Goal: Use online tool/utility

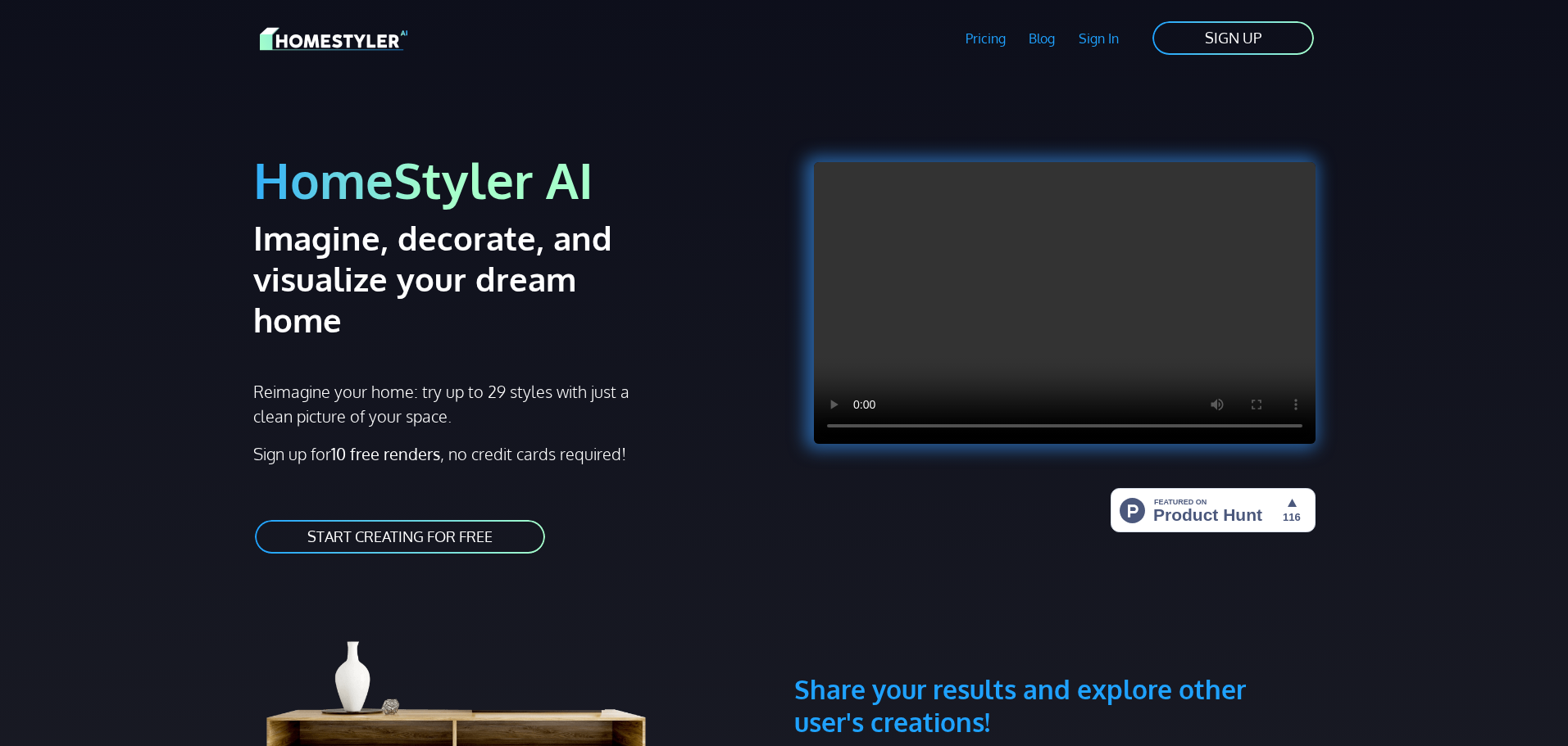
click at [373, 519] on link "START CREATING FOR FREE" at bounding box center [399, 537] width 293 height 37
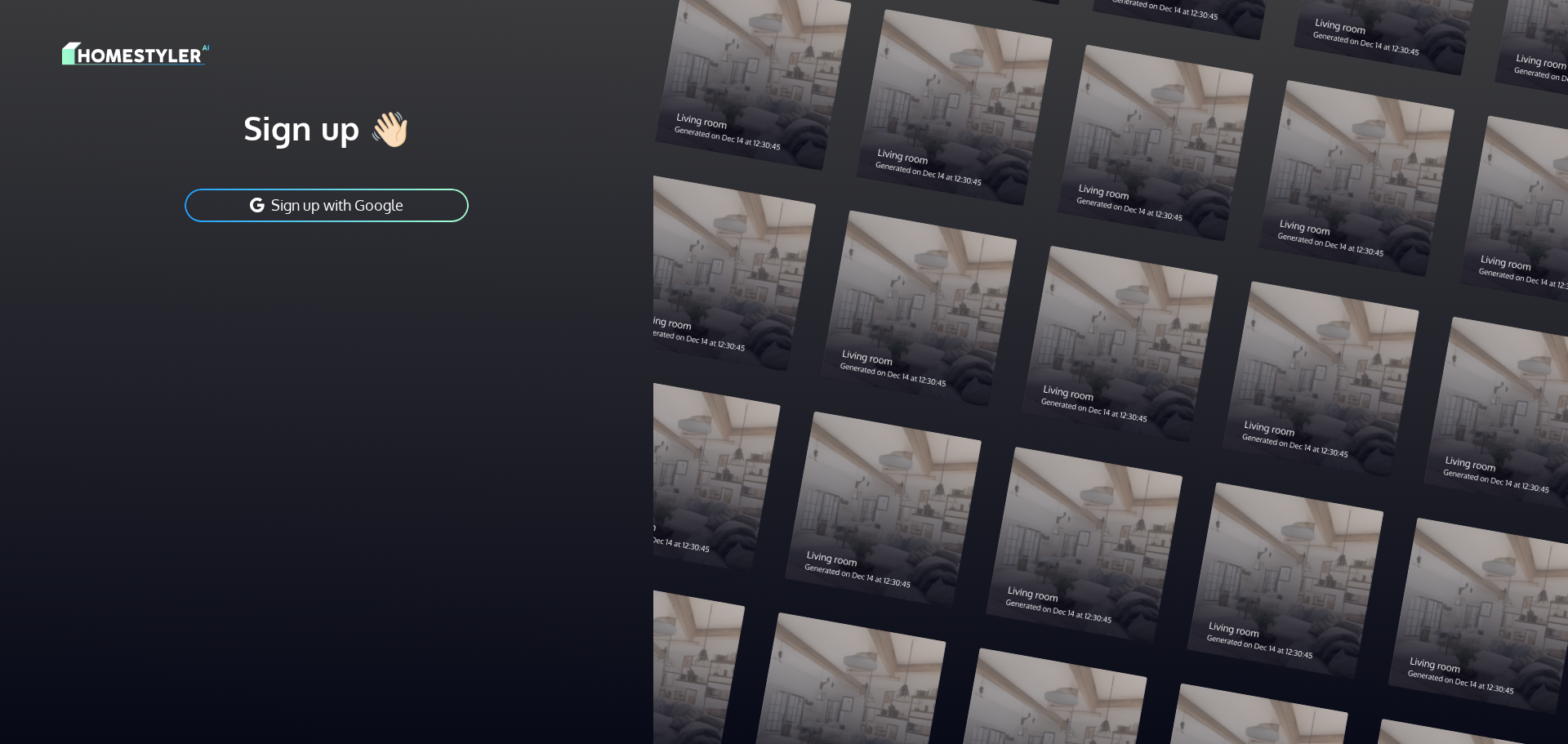
click at [306, 206] on button "Sign up with Google" at bounding box center [326, 206] width 287 height 37
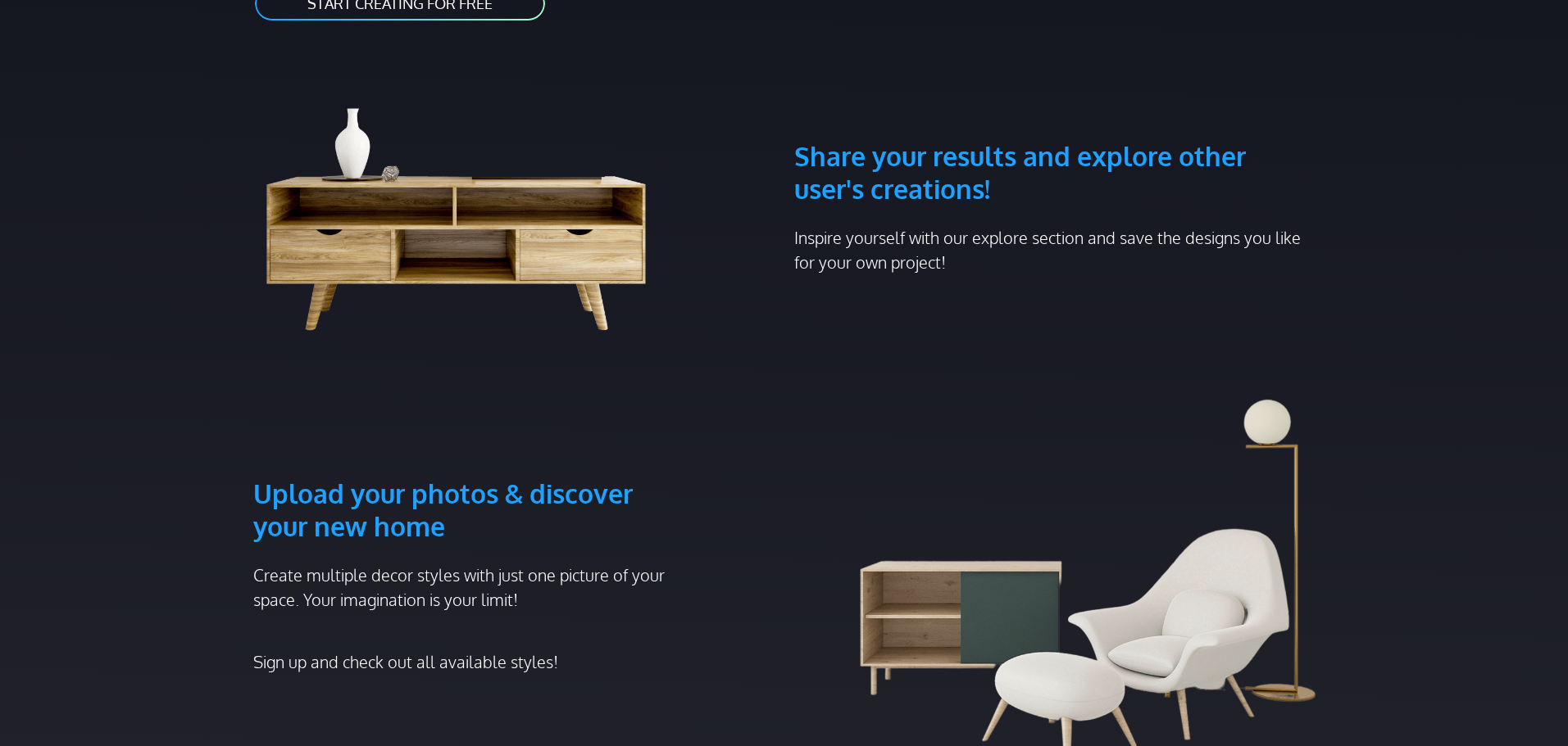
scroll to position [573, 0]
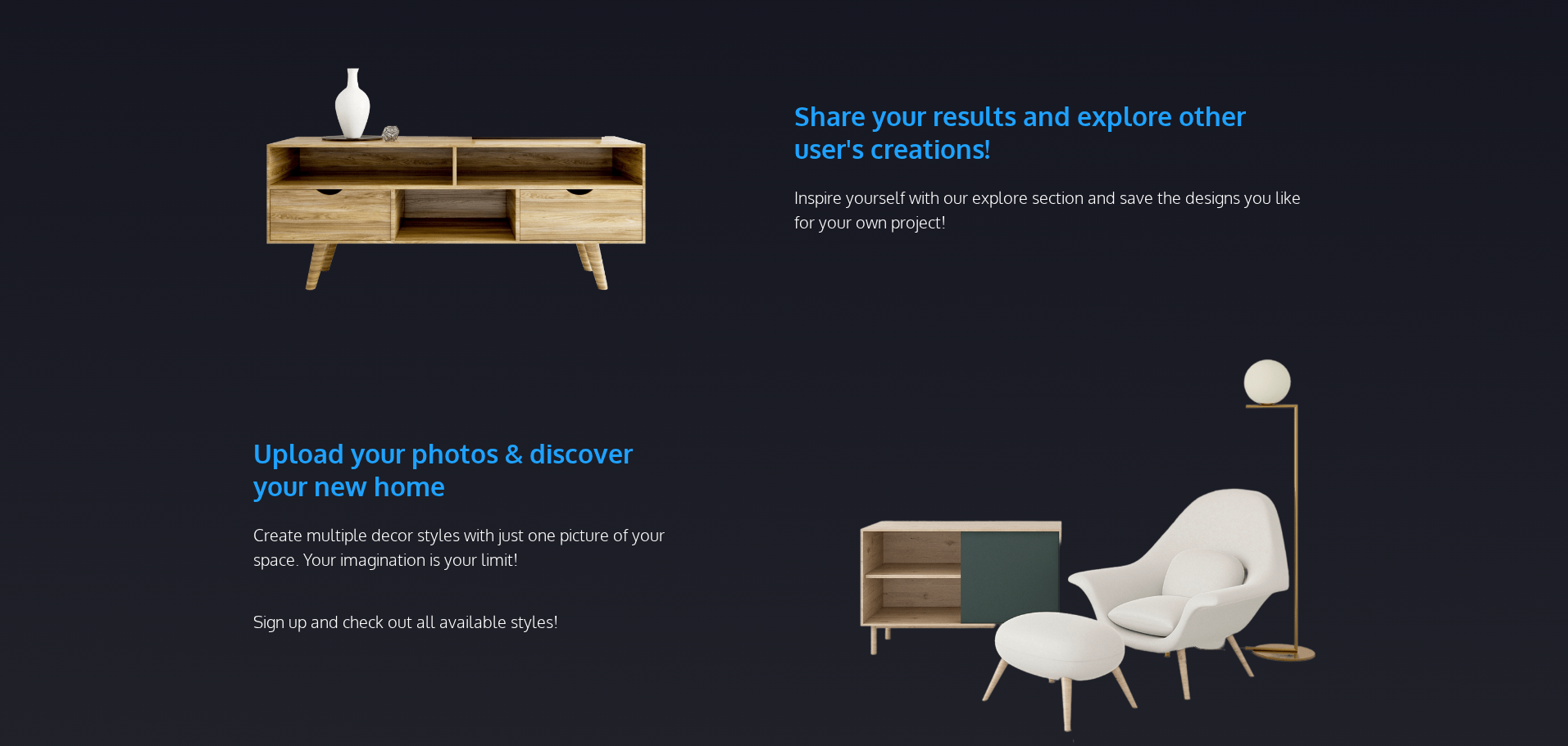
click at [375, 421] on h3 "Upload your photos & discover your new home" at bounding box center [469, 430] width 431 height 144
click at [461, 401] on h3 "Upload your photos & discover your new home" at bounding box center [469, 430] width 431 height 144
click at [413, 228] on img at bounding box center [469, 160] width 431 height 279
click at [911, 142] on div "Share your results and explore other user's creations! Inspire yourself with ou…" at bounding box center [1055, 160] width 541 height 279
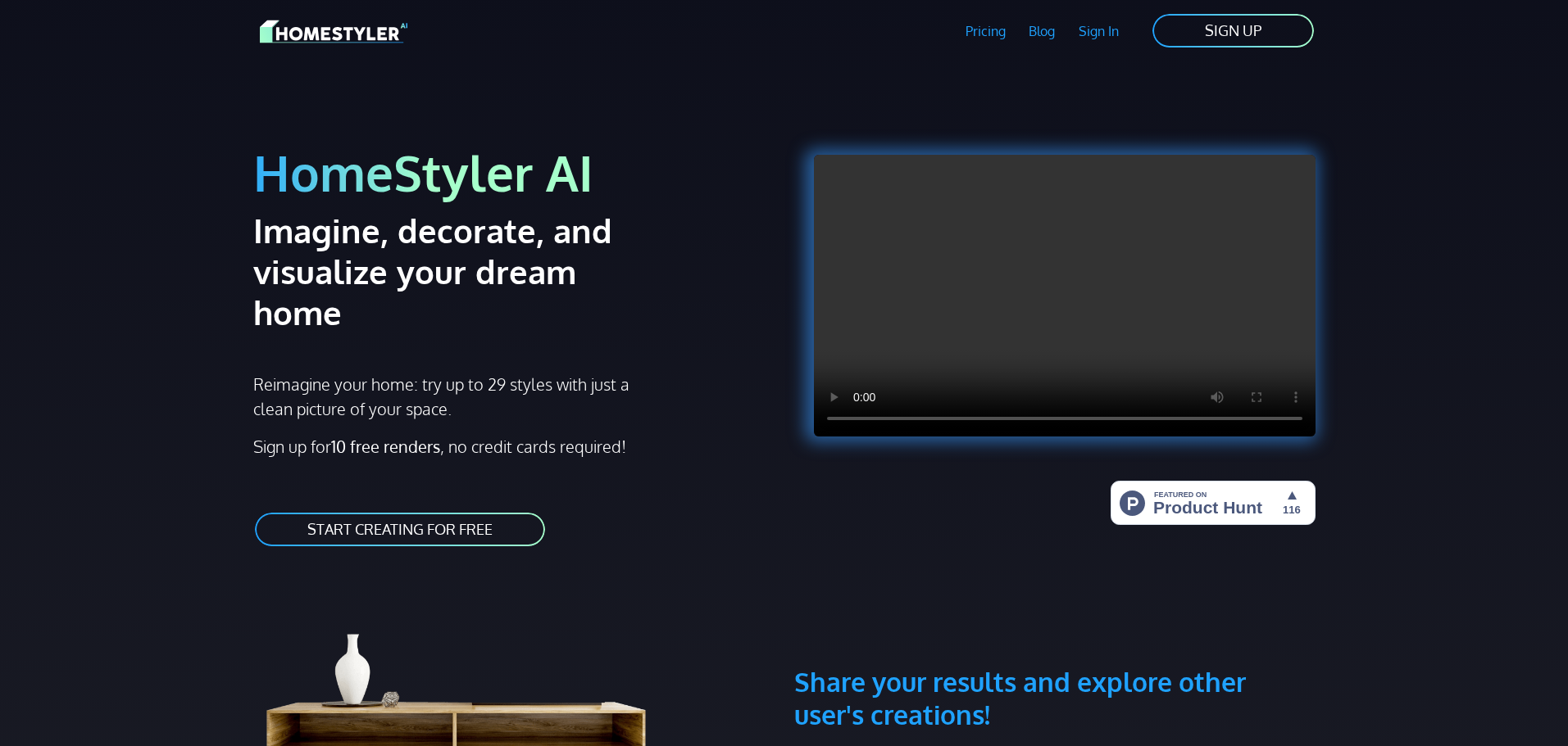
scroll to position [0, 0]
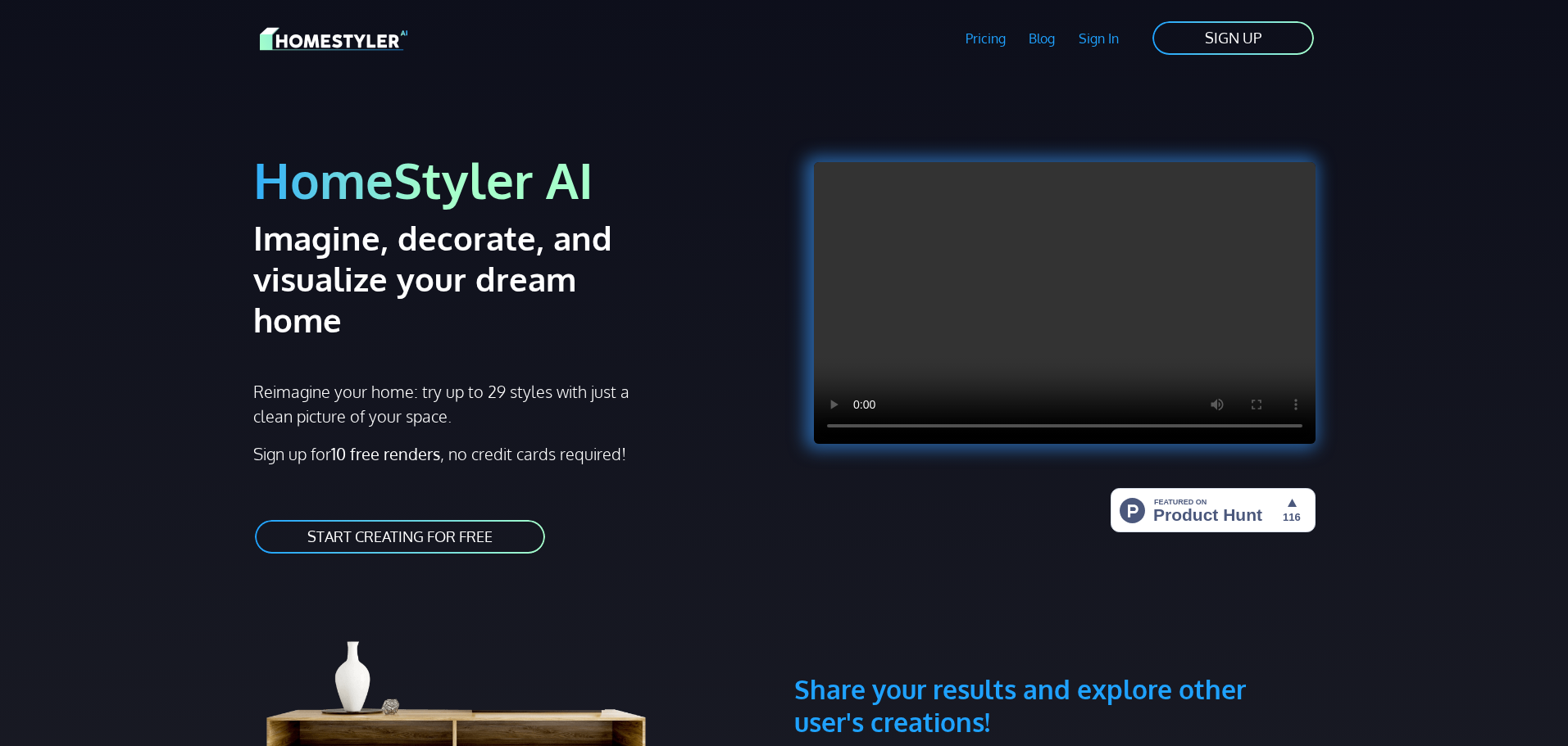
drag, startPoint x: 827, startPoint y: 52, endPoint x: 993, endPoint y: 43, distance: 166.2
click at [832, 52] on div "Pricing Blog Sign In Sign Up SIGN UP" at bounding box center [870, 39] width 889 height 38
click at [1210, 31] on link "SIGN UP" at bounding box center [1233, 38] width 165 height 37
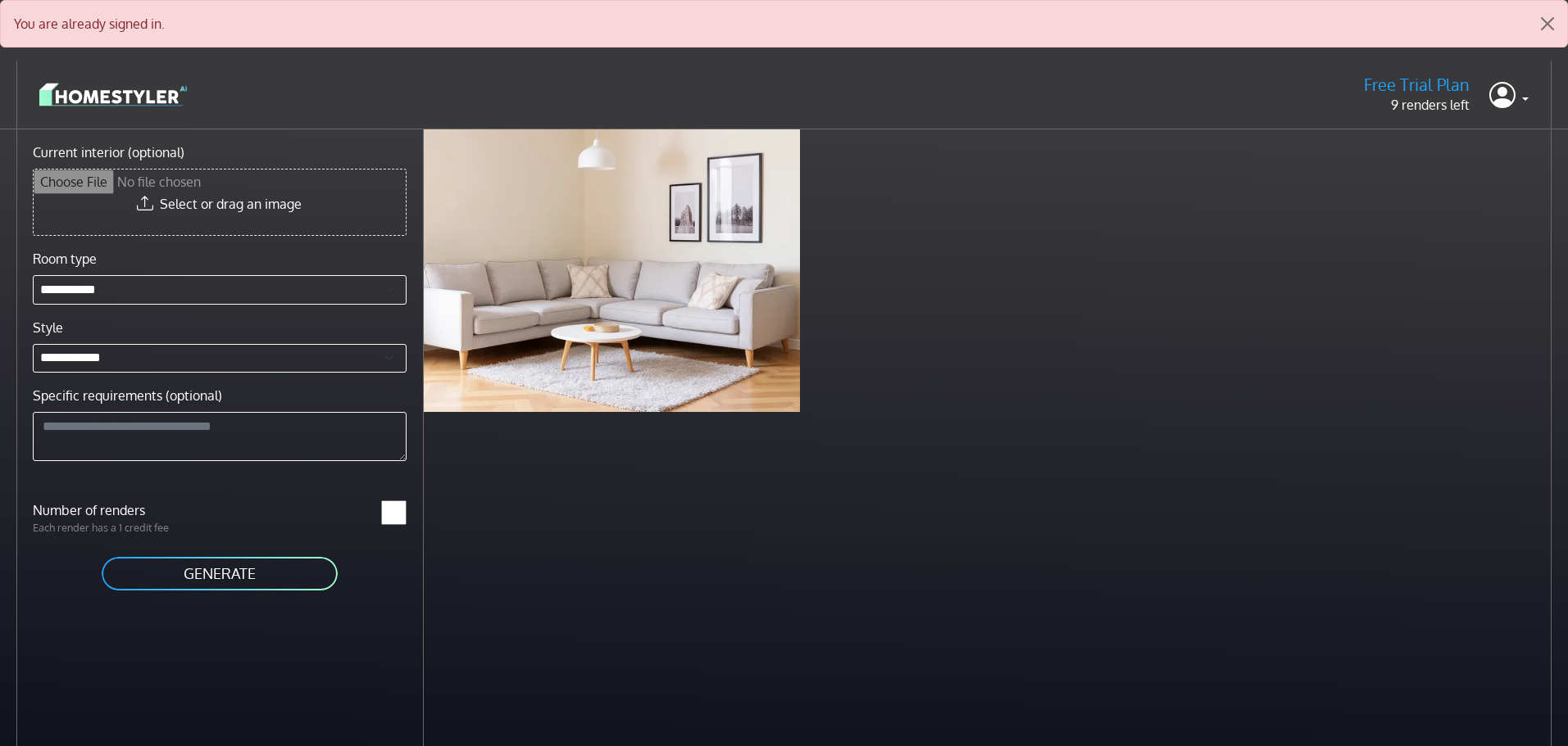
click at [93, 153] on label "Current interior (optional)" at bounding box center [108, 152] width 152 height 20
click at [93, 170] on input "Current interior (optional)" at bounding box center [220, 202] width 372 height 66
drag, startPoint x: 235, startPoint y: 432, endPoint x: 276, endPoint y: 490, distance: 71.0
click at [243, 470] on div "**********" at bounding box center [220, 364] width 393 height 232
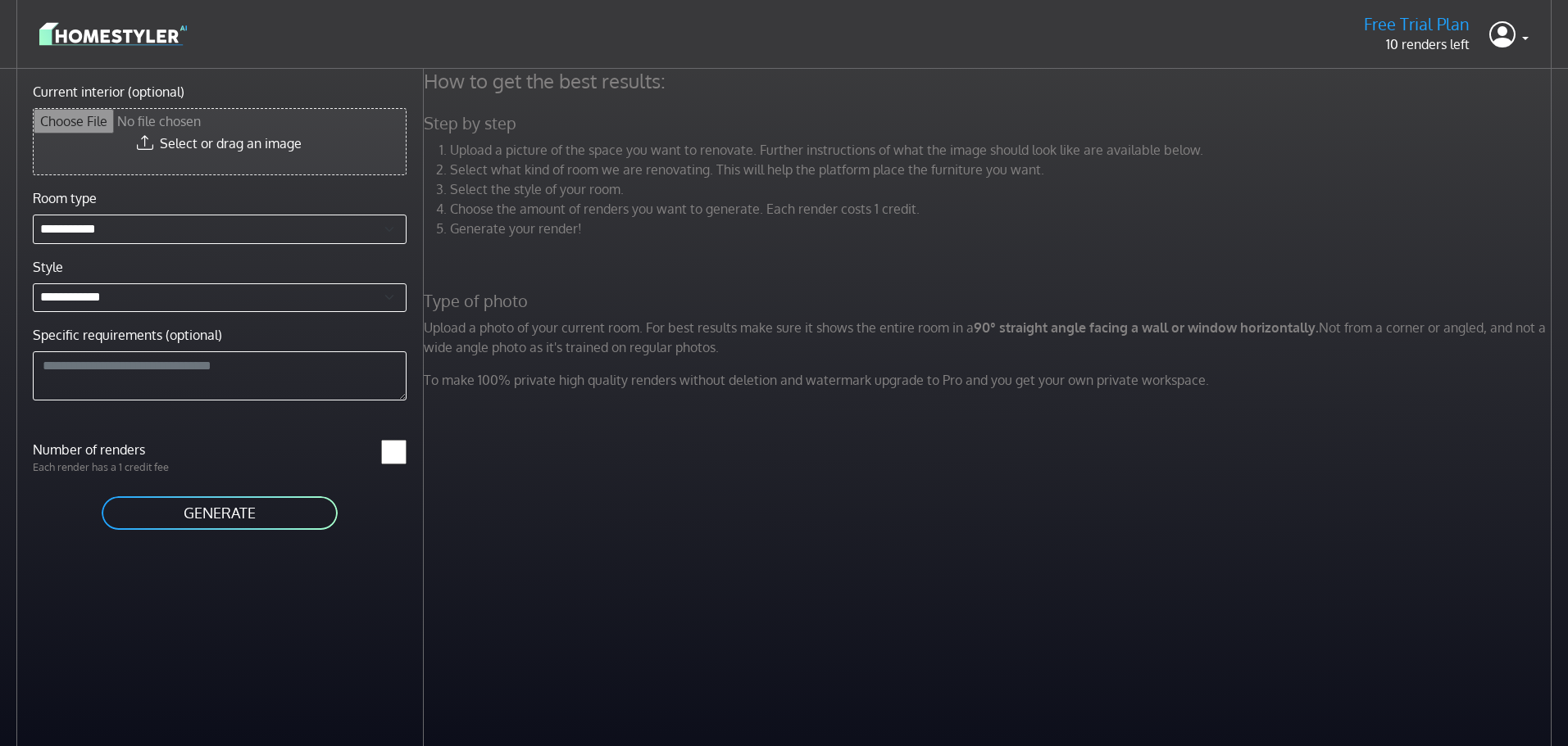
click at [224, 135] on input "Current interior (optional)" at bounding box center [220, 141] width 372 height 66
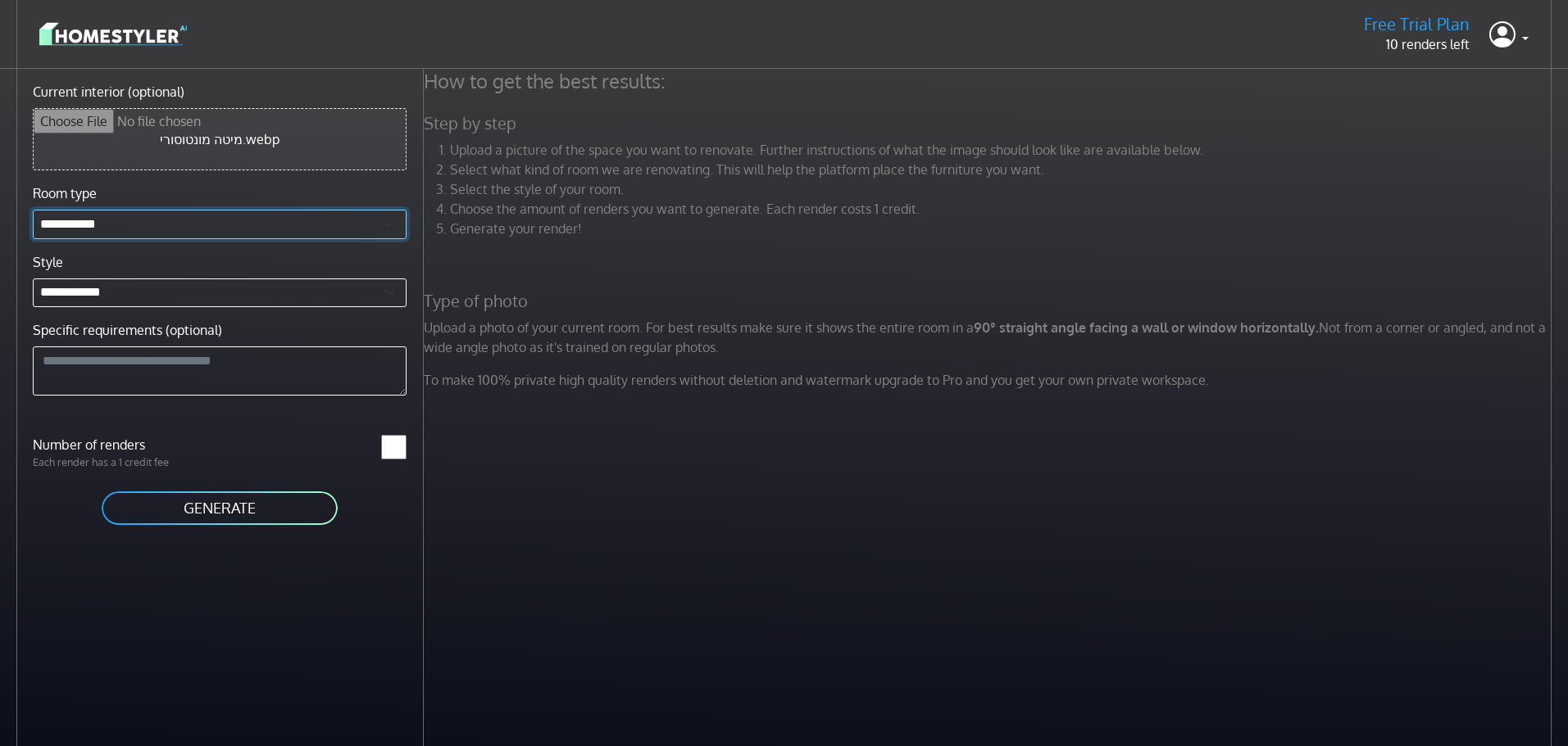
click at [190, 224] on select "**********" at bounding box center [220, 224] width 374 height 30
click at [219, 223] on select "**********" at bounding box center [220, 224] width 374 height 30
click at [320, 131] on input "Current interior (optional)" at bounding box center [220, 139] width 372 height 61
type input "**********"
click at [206, 508] on button "GENERATE" at bounding box center [220, 508] width 240 height 37
